Goal: Task Accomplishment & Management: Complete application form

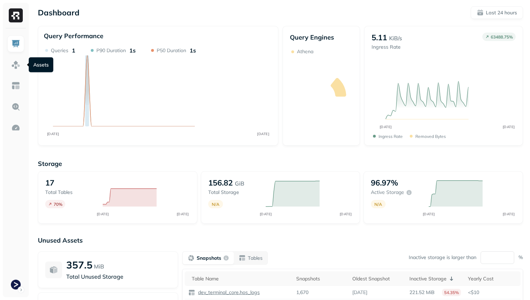
click at [5, 63] on div at bounding box center [16, 162] width 26 height 269
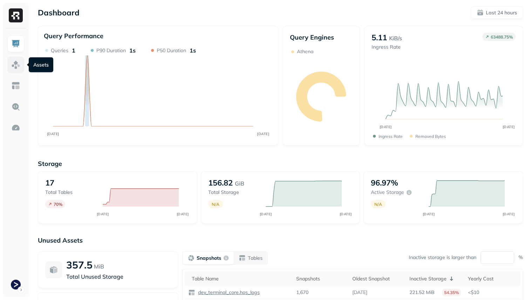
click at [11, 63] on link at bounding box center [15, 64] width 17 height 17
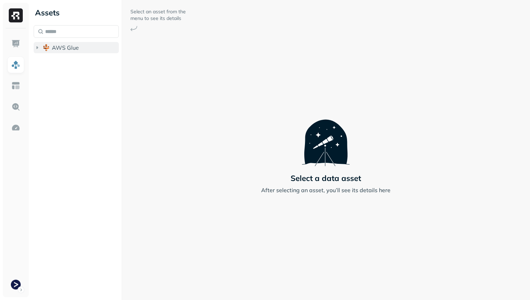
click at [72, 43] on button "AWS Glue" at bounding box center [76, 47] width 85 height 11
click at [72, 62] on span "dev_terminal_core" at bounding box center [83, 60] width 48 height 7
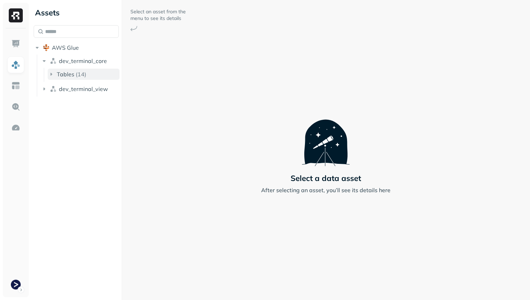
click at [75, 73] on div "Tables ( 14 )" at bounding box center [71, 74] width 29 height 7
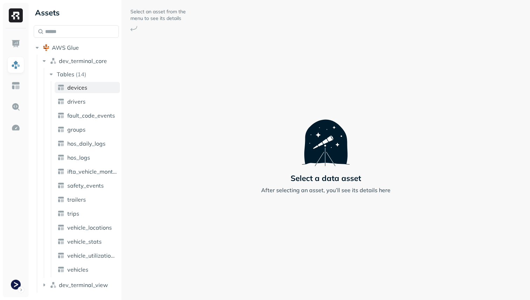
click at [80, 88] on span "devices" at bounding box center [77, 87] width 20 height 7
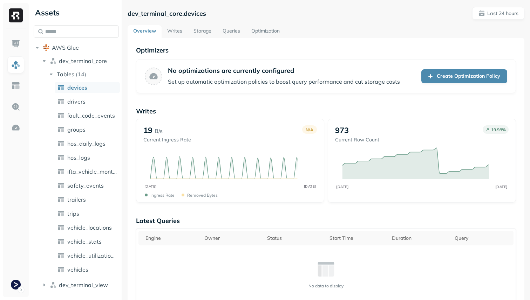
click at [259, 29] on link "Optimization" at bounding box center [266, 31] width 40 height 13
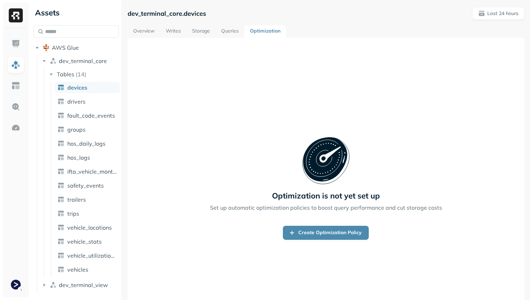
click at [149, 31] on link "Overview" at bounding box center [144, 31] width 33 height 13
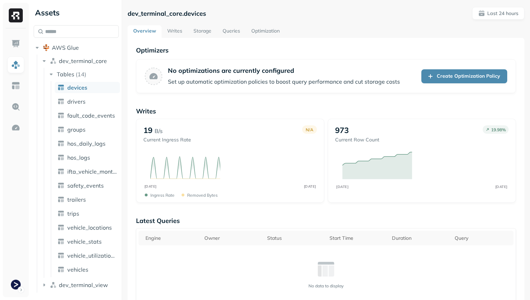
click at [185, 31] on link "Writes" at bounding box center [175, 31] width 26 height 13
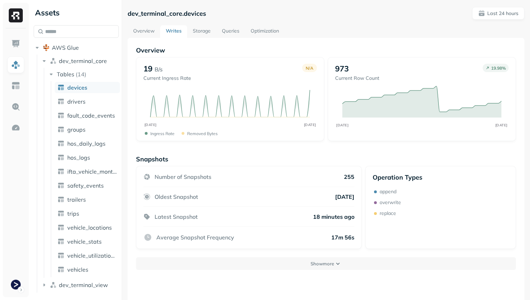
click at [199, 34] on link "Storage" at bounding box center [201, 31] width 29 height 13
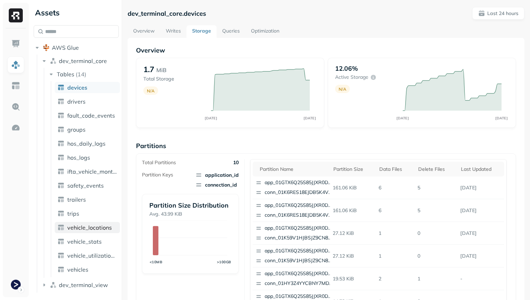
click at [90, 232] on link "vehicle_locations" at bounding box center [87, 227] width 65 height 11
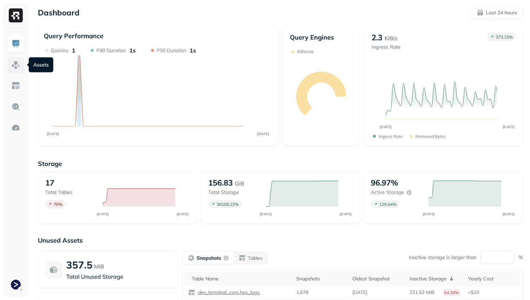
click at [20, 68] on img at bounding box center [15, 64] width 9 height 9
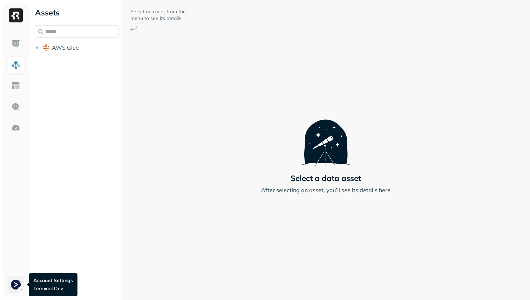
click at [16, 279] on html "Assets AWS Glue Select an asset from the menu to see its details Select a data …" at bounding box center [265, 150] width 530 height 300
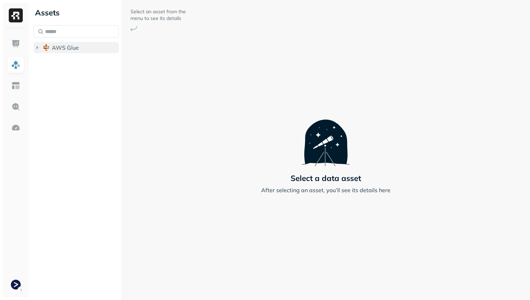
click at [56, 48] on span "AWS Glue" at bounding box center [65, 47] width 27 height 7
click at [66, 59] on span "dev_terminal_core" at bounding box center [83, 60] width 48 height 7
click at [71, 68] on ul "Tables ( 14 )" at bounding box center [82, 75] width 76 height 14
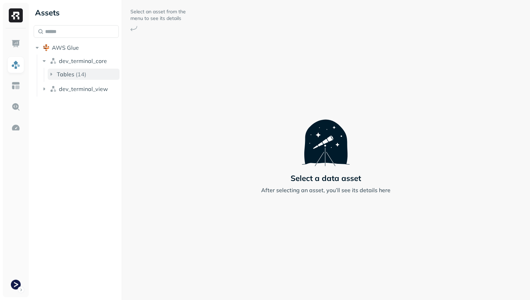
click at [70, 75] on span "Tables" at bounding box center [66, 74] width 18 height 7
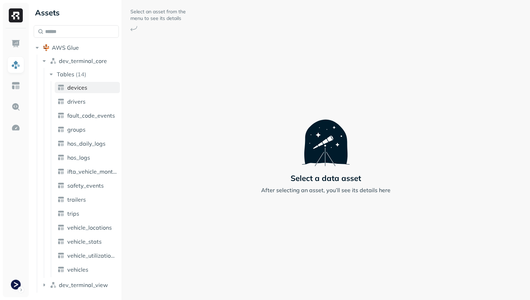
click at [75, 82] on link "devices" at bounding box center [87, 87] width 65 height 11
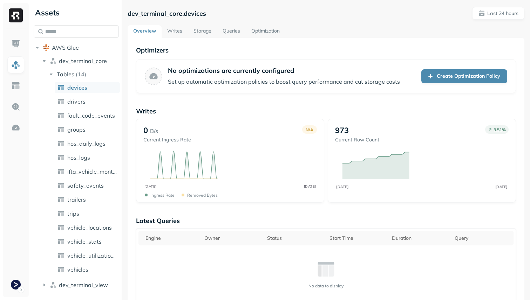
click at [265, 32] on link "Optimization" at bounding box center [266, 31] width 40 height 13
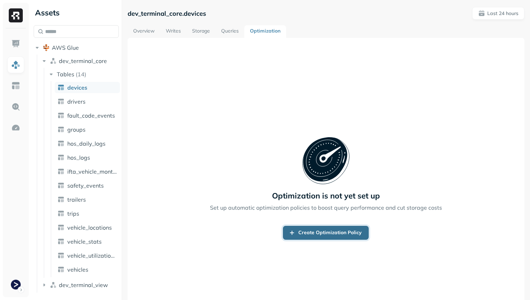
click at [334, 232] on link "Create Optimization Policy" at bounding box center [326, 233] width 86 height 14
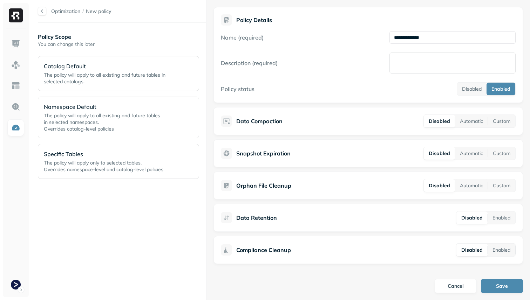
type input "**********"
click at [407, 62] on textarea "Description (required)" at bounding box center [453, 63] width 126 height 21
click at [468, 123] on button "Automatic" at bounding box center [471, 121] width 33 height 13
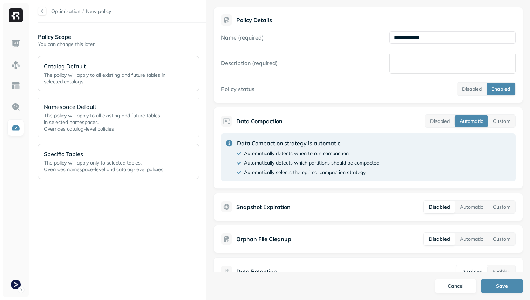
scroll to position [53, 0]
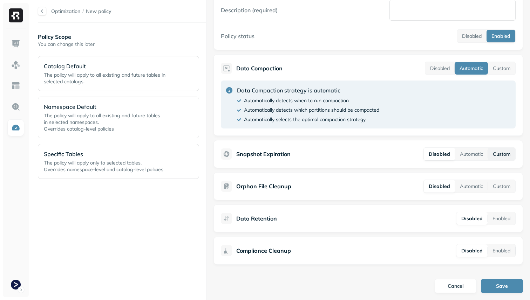
click at [496, 153] on button "Custom" at bounding box center [501, 154] width 27 height 13
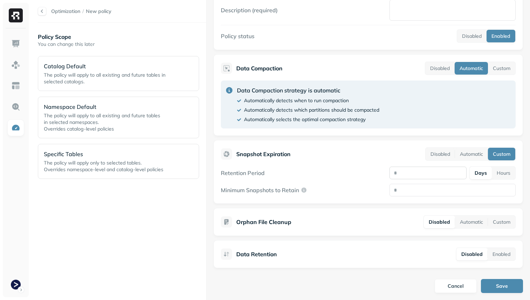
click at [418, 176] on input "number" at bounding box center [428, 173] width 77 height 13
click at [465, 155] on button "Automatic" at bounding box center [471, 154] width 33 height 13
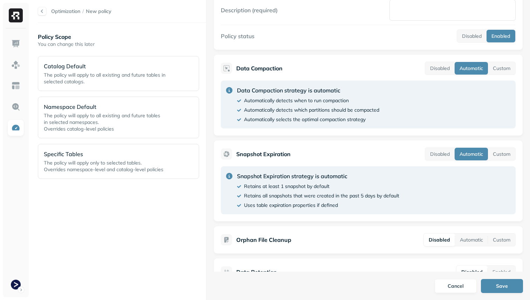
scroll to position [107, 0]
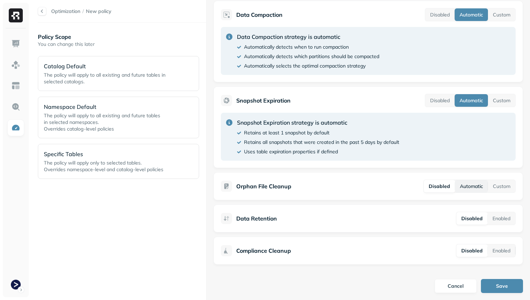
click at [482, 186] on button "Automatic" at bounding box center [471, 186] width 33 height 13
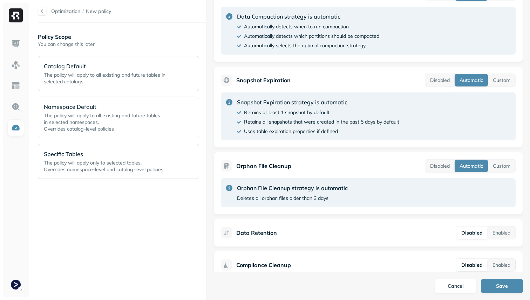
scroll to position [141, 0]
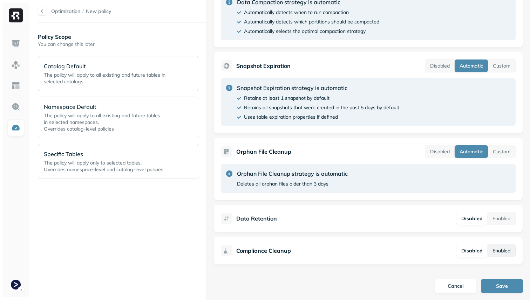
click at [495, 251] on button "Enabled" at bounding box center [502, 251] width 28 height 13
click at [501, 220] on button "Enabled" at bounding box center [502, 218] width 28 height 13
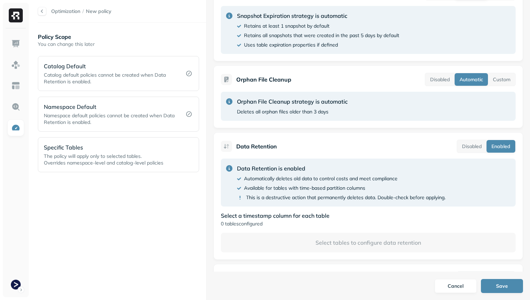
scroll to position [221, 0]
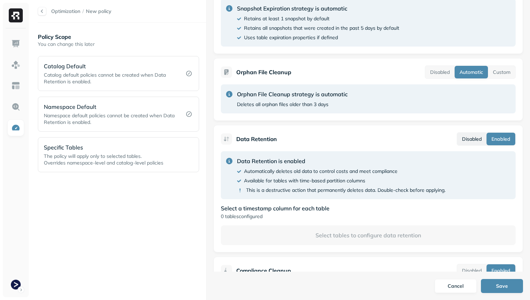
click at [480, 138] on button "Disabled" at bounding box center [471, 139] width 29 height 13
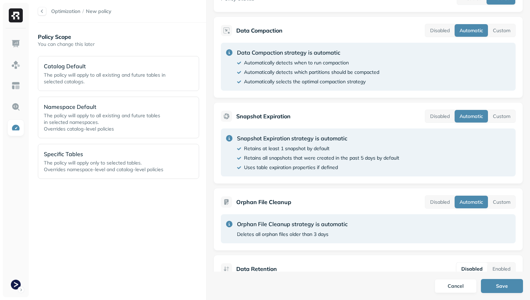
scroll to position [0, 0]
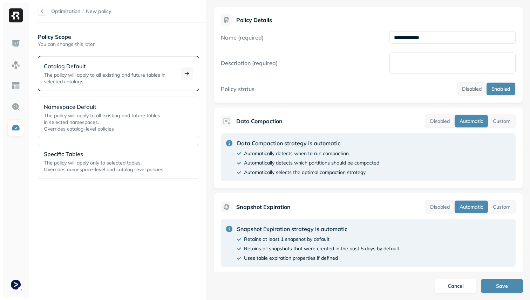
click at [182, 77] on div at bounding box center [187, 73] width 13 height 13
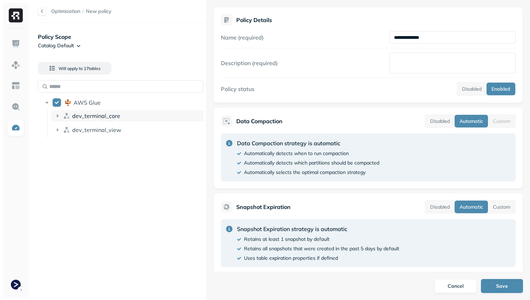
click at [58, 114] on icon at bounding box center [57, 116] width 7 height 7
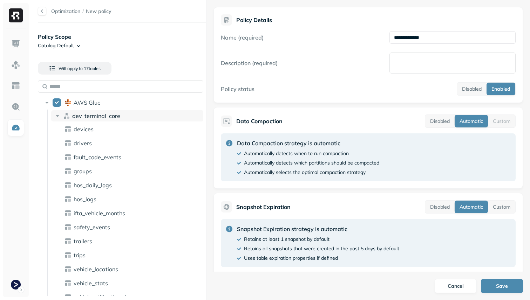
click at [58, 117] on icon at bounding box center [57, 116] width 7 height 7
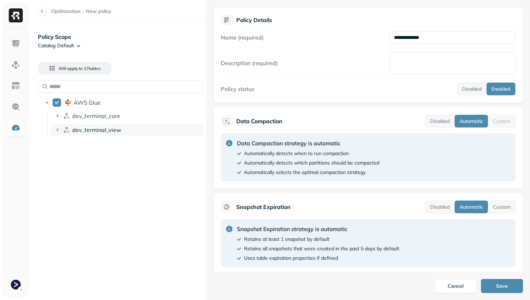
click at [56, 128] on icon at bounding box center [57, 130] width 7 height 7
click at [493, 285] on button "Save" at bounding box center [502, 286] width 42 height 14
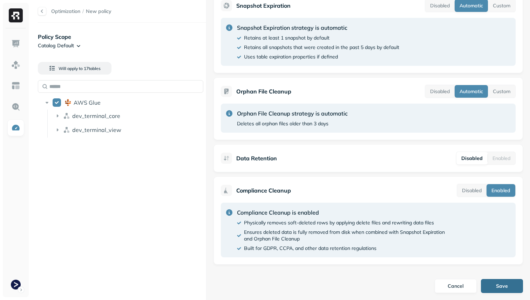
type textarea "**********"
click at [505, 287] on button "Save" at bounding box center [502, 286] width 42 height 14
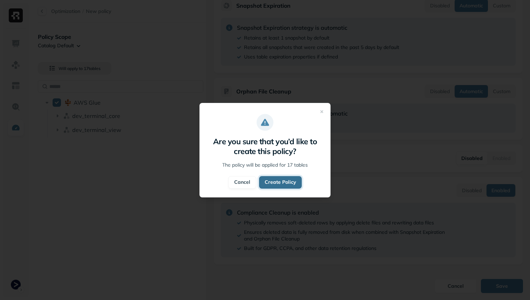
click at [275, 186] on button "Create Policy" at bounding box center [280, 182] width 43 height 13
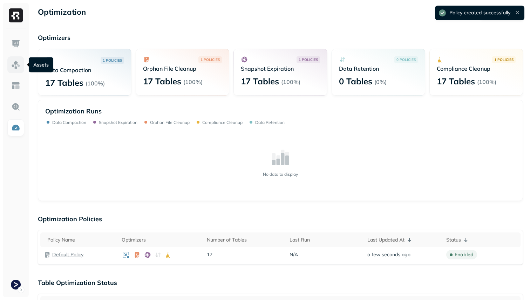
click at [15, 70] on link at bounding box center [15, 64] width 17 height 17
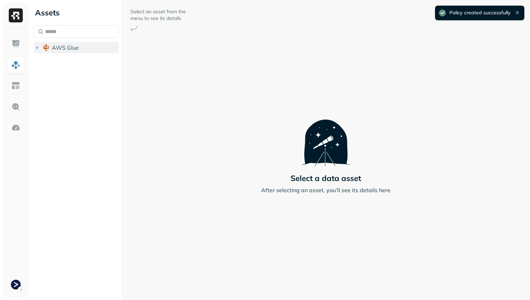
click at [56, 50] on span "AWS Glue" at bounding box center [65, 47] width 27 height 7
click at [63, 62] on span "dev_terminal_core" at bounding box center [83, 60] width 48 height 7
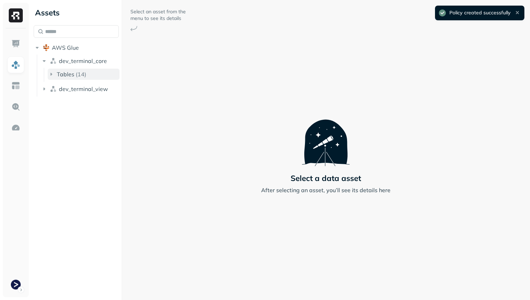
click at [67, 71] on span "Tables" at bounding box center [66, 74] width 18 height 7
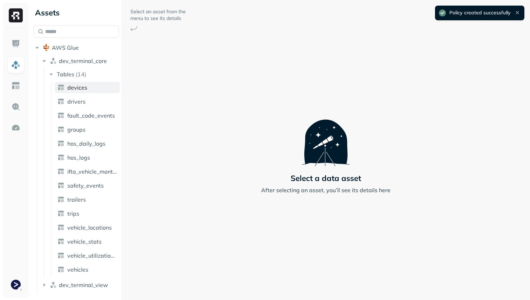
click at [74, 86] on span "devices" at bounding box center [77, 87] width 20 height 7
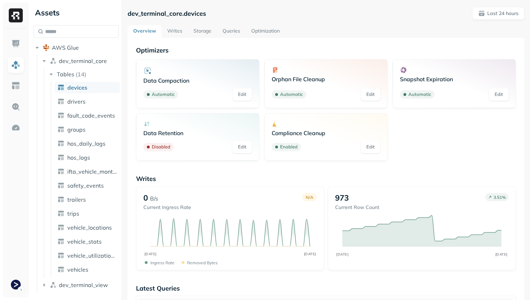
click at [263, 37] on link "Optimization" at bounding box center [266, 31] width 40 height 13
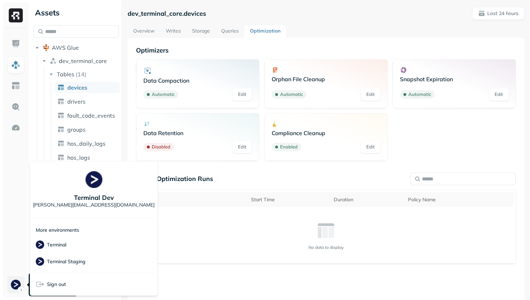
click at [19, 284] on html "Assets AWS Glue dev_terminal_core Tables ( 14 ) devices drivers fault_code_even…" at bounding box center [265, 150] width 530 height 300
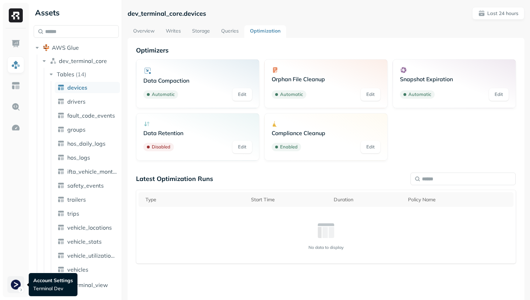
click at [18, 290] on html "Assets AWS Glue dev_terminal_core Tables ( 14 ) devices drivers fault_code_even…" at bounding box center [265, 150] width 530 height 300
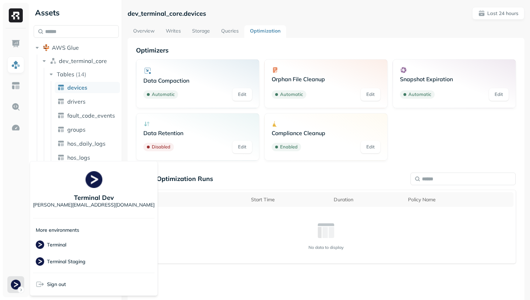
click at [197, 260] on html "Assets AWS Glue dev_terminal_core Tables ( 14 ) devices drivers fault_code_even…" at bounding box center [265, 150] width 530 height 300
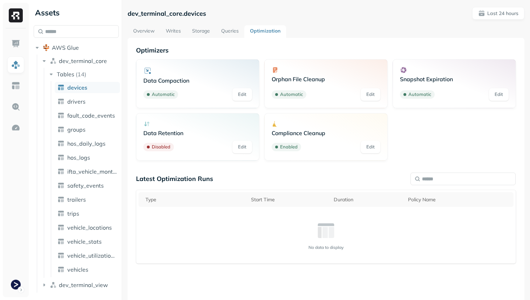
click at [14, 17] on img at bounding box center [16, 15] width 14 height 14
